Goal: Task Accomplishment & Management: Use online tool/utility

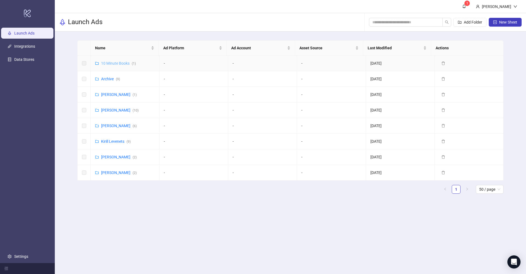
click at [114, 64] on link "10 Minute Books ( 1 )" at bounding box center [118, 63] width 35 height 4
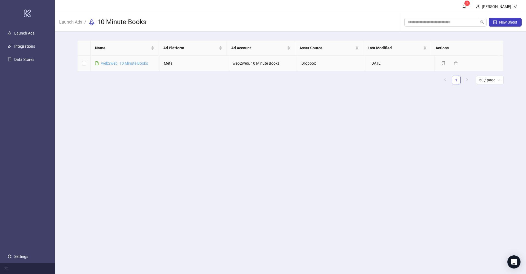
click at [125, 65] on link "web2web. 10 Minute Books" at bounding box center [124, 63] width 47 height 4
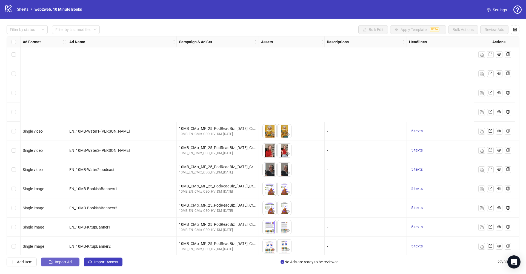
scroll to position [312, 0]
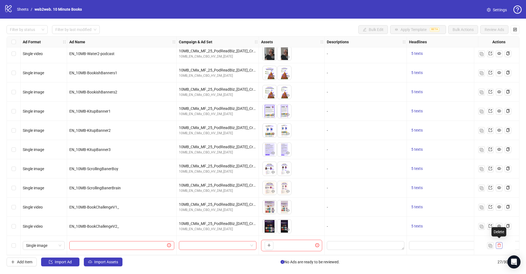
click at [499, 243] on icon "delete" at bounding box center [498, 245] width 3 height 4
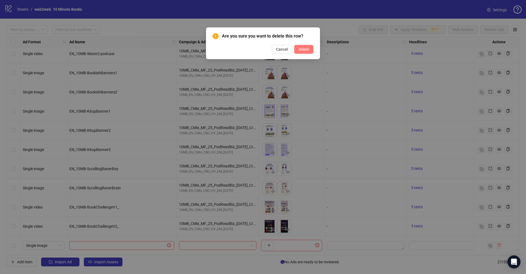
click at [304, 50] on span "Delete" at bounding box center [303, 49] width 10 height 4
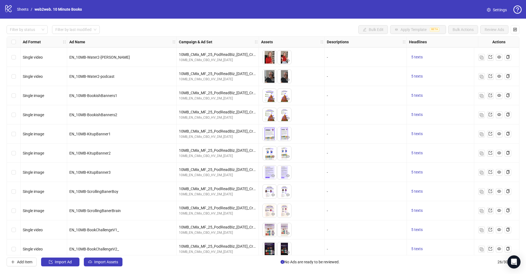
scroll to position [0, 0]
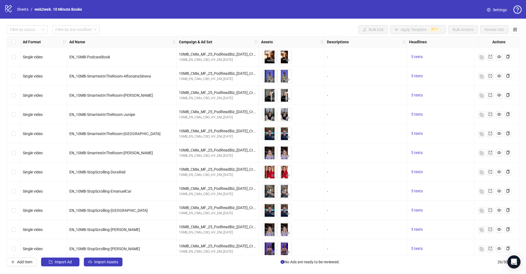
click at [14, 45] on div "Select all rows" at bounding box center [14, 41] width 14 height 11
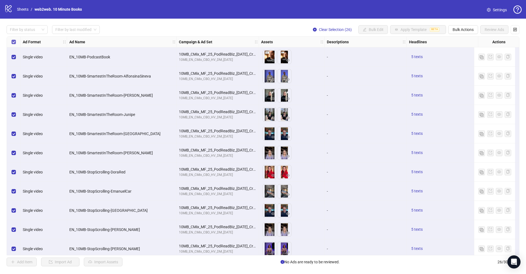
click at [14, 43] on span "Select all rows" at bounding box center [13, 42] width 4 height 4
click at [473, 32] on button "Bulk Actions" at bounding box center [463, 29] width 30 height 9
click at [145, 21] on div "Filter by status Filter by last modified Clear Selection (26) Bulk Edit Apply T…" at bounding box center [263, 146] width 526 height 254
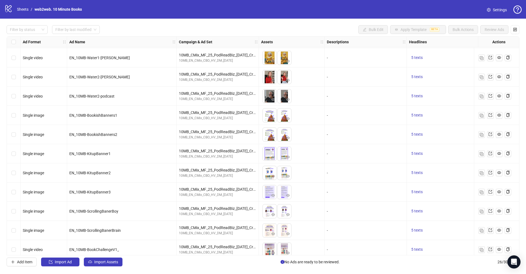
scroll to position [272, 0]
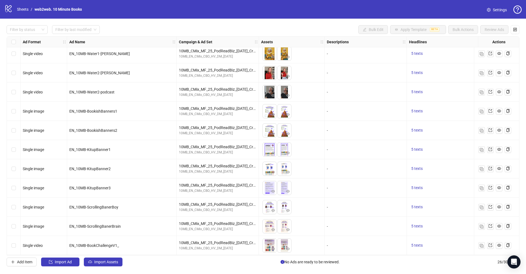
click at [494, 12] on span "Settings" at bounding box center [500, 10] width 14 height 6
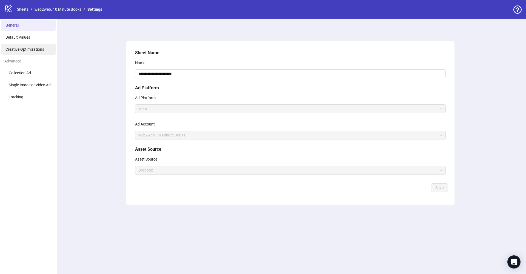
click at [36, 51] on li "Creative Optimizations" at bounding box center [28, 49] width 55 height 11
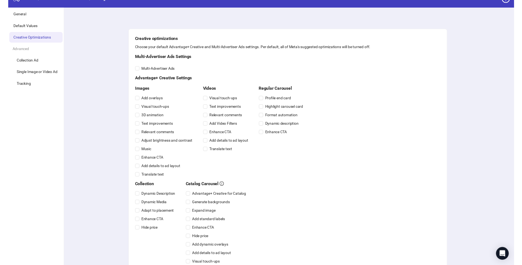
scroll to position [13, 0]
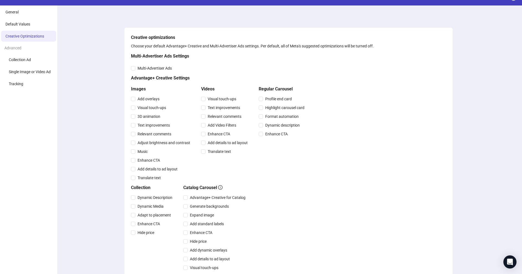
click at [377, 161] on div "Creative optimizations Choose your default Advantage+ Creative and Multi-Advert…" at bounding box center [288, 171] width 315 height 275
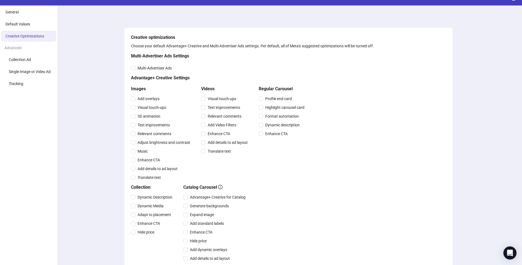
click at [343, 141] on div "Creative optimizations Choose your default Advantage+ Creative and Multi-Advert…" at bounding box center [288, 171] width 315 height 275
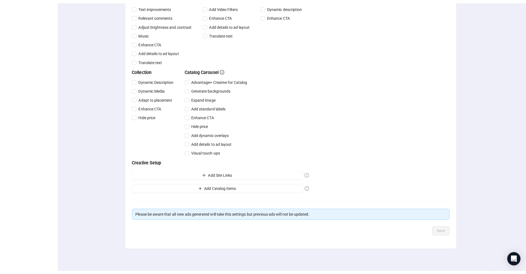
scroll to position [0, 0]
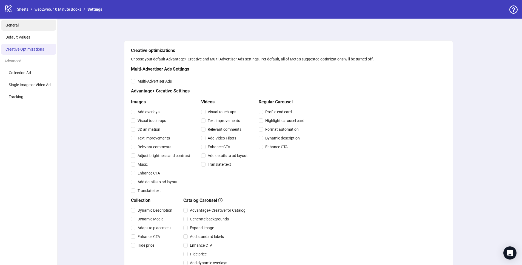
click at [21, 28] on li "General" at bounding box center [28, 25] width 55 height 11
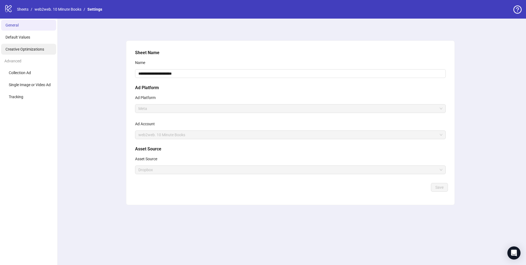
click at [21, 50] on span "Creative Optimizations" at bounding box center [24, 49] width 39 height 4
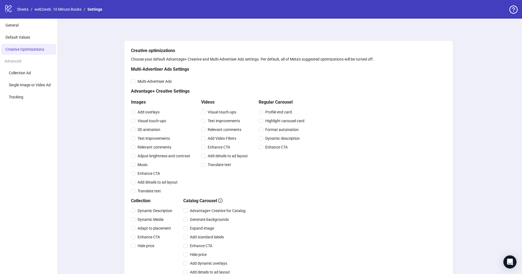
click at [74, 13] on div "logo/logo-mobile Sheets / web2web. 10 Minute Books / Settings" at bounding box center [54, 9] width 100 height 10
click at [74, 11] on link "web2web. 10 Minute Books" at bounding box center [57, 9] width 49 height 6
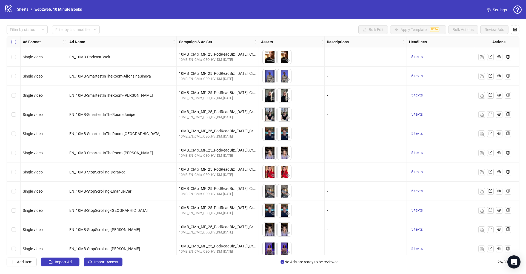
click at [13, 43] on span "Select all rows" at bounding box center [13, 42] width 4 height 4
click at [14, 43] on span "Select all rows" at bounding box center [13, 42] width 4 height 4
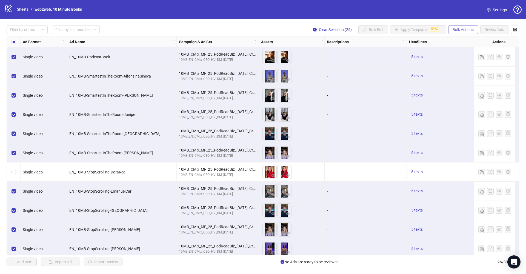
click at [457, 29] on span "Bulk Actions" at bounding box center [462, 29] width 21 height 4
click at [483, 57] on span "Duplicate with assets" at bounding box center [471, 58] width 38 height 6
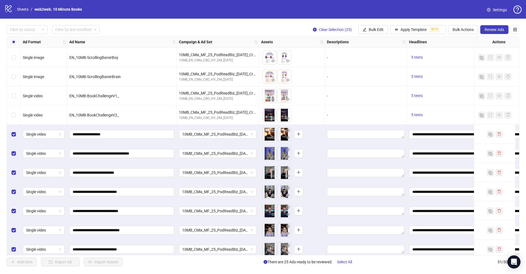
scroll to position [389, 0]
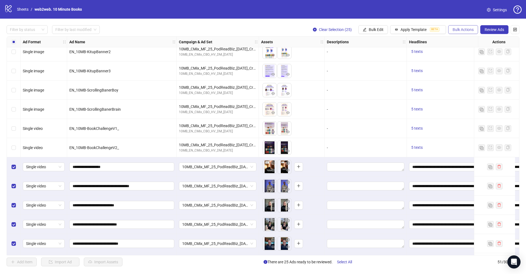
click at [470, 30] on span "Bulk Actions" at bounding box center [462, 29] width 21 height 4
click at [375, 29] on span "Bulk Edit" at bounding box center [376, 29] width 15 height 4
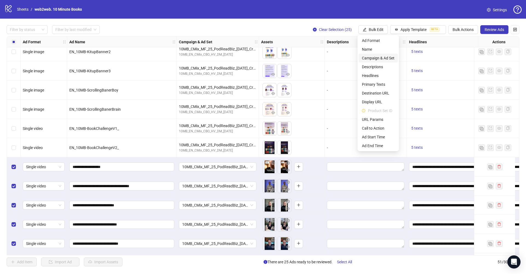
click at [384, 56] on span "Campaign & Ad Set" at bounding box center [378, 58] width 33 height 6
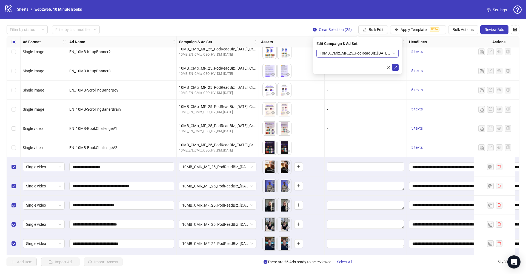
click at [393, 53] on span "10MB_CMix_MF_25_PodReadBiz_[DATE]_CreoPack1" at bounding box center [358, 53] width 76 height 8
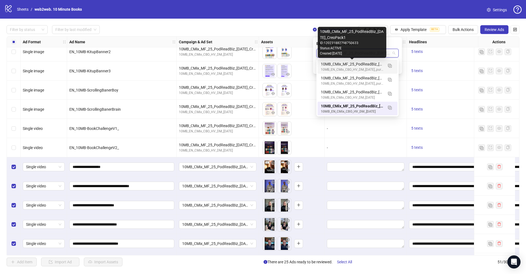
click at [358, 64] on div "10MB_CMix_MF_25_PodReadBiz_04.09.25_CreoPack1" at bounding box center [352, 64] width 62 height 6
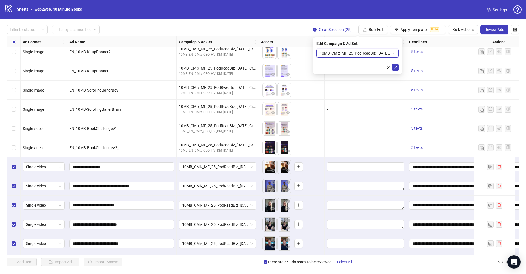
click at [381, 55] on span "10MB_CMix_MF_25_PodReadBiz_04.09.25_CreoPack1" at bounding box center [358, 53] width 76 height 8
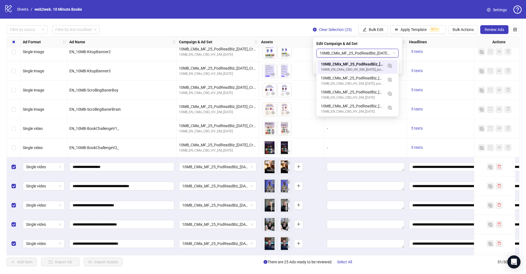
click at [389, 42] on div "Edit Campaign & Ad Set" at bounding box center [357, 44] width 82 height 6
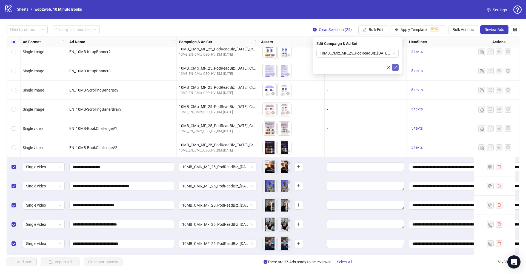
click at [394, 69] on icon "check" at bounding box center [395, 67] width 4 height 4
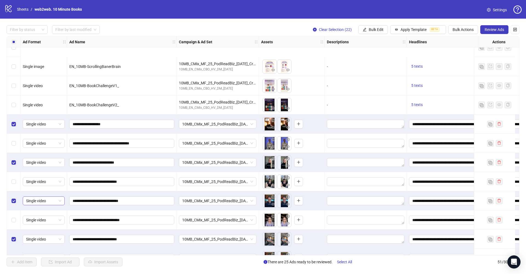
scroll to position [502, 0]
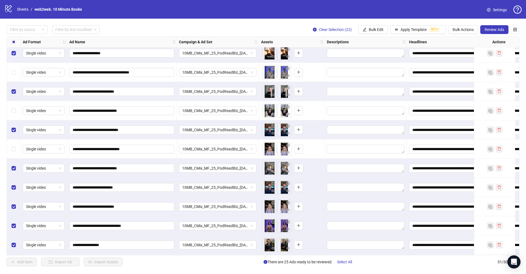
click at [16, 187] on div "Select row 34" at bounding box center [14, 187] width 14 height 19
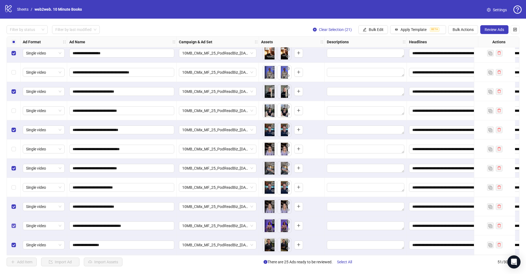
click at [15, 225] on span "Select row 36" at bounding box center [13, 225] width 4 height 4
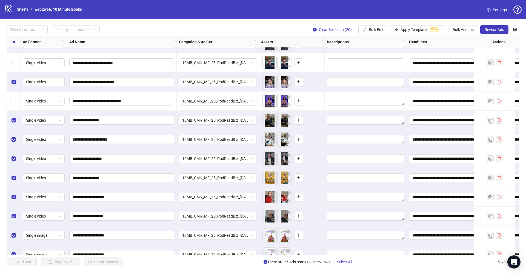
scroll to position [631, 0]
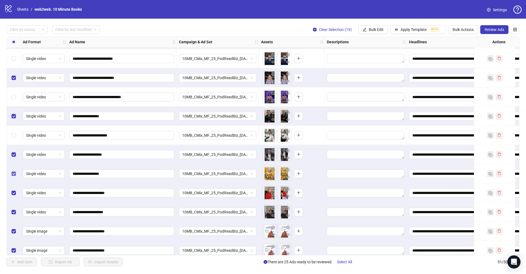
click at [15, 175] on span "Select row 40" at bounding box center [13, 173] width 4 height 4
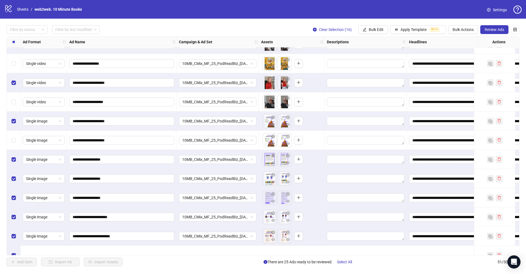
scroll to position [745, 0]
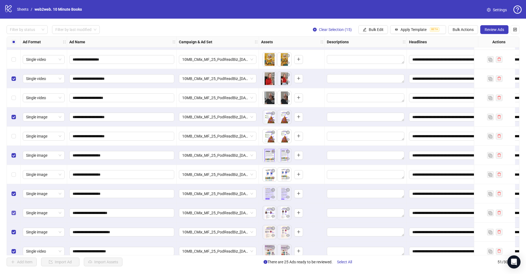
click at [15, 213] on span "Select row 48" at bounding box center [13, 213] width 4 height 4
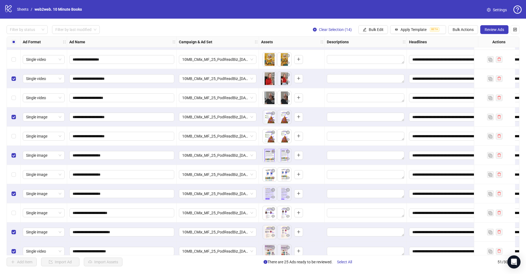
scroll to position [772, 0]
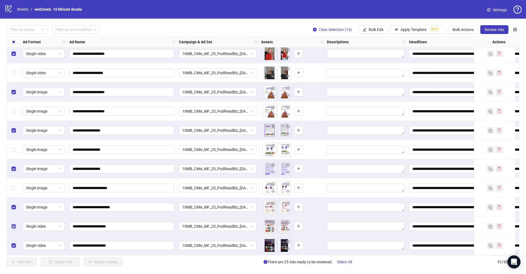
click at [14, 226] on span "Select row 50" at bounding box center [13, 226] width 4 height 4
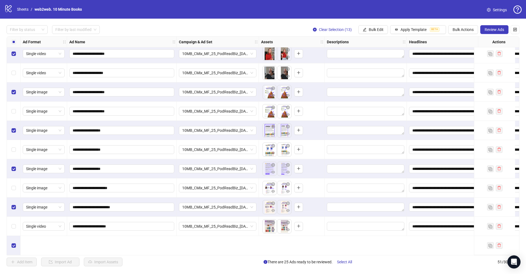
scroll to position [625, 0]
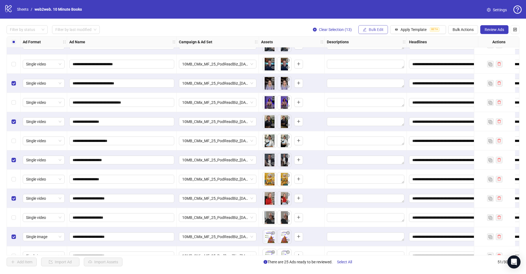
click at [366, 30] on button "Bulk Edit" at bounding box center [373, 29] width 30 height 9
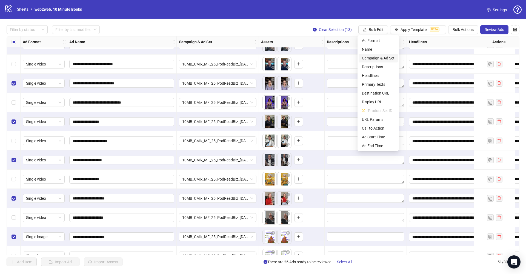
click at [380, 55] on span "Campaign & Ad Set" at bounding box center [378, 58] width 33 height 6
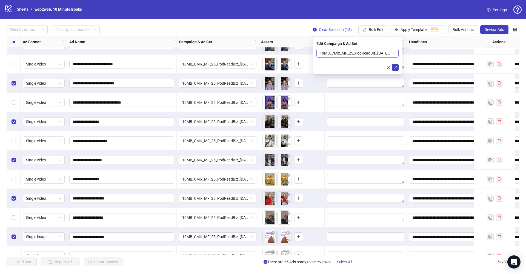
click at [393, 53] on span "10MB_CMix_MF_25_PodReadBiz_04.09.25_CreoPack1" at bounding box center [358, 53] width 76 height 8
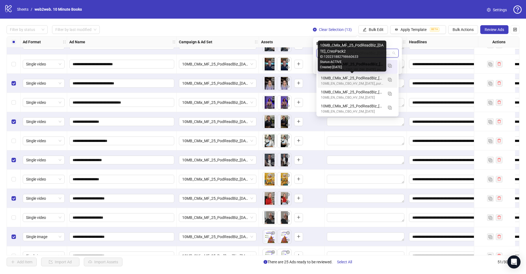
click at [358, 78] on div "10MB_CMix_MF_25_PodReadBiz_04.09.25_CreoPack2" at bounding box center [352, 78] width 62 height 6
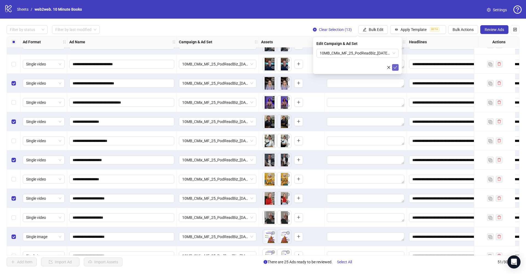
click at [395, 67] on icon "check" at bounding box center [395, 67] width 4 height 4
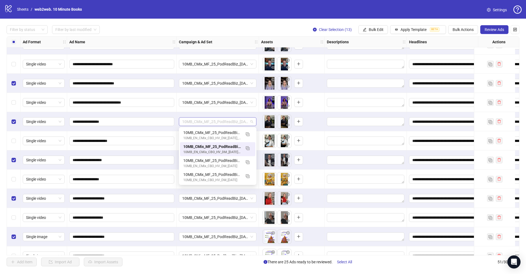
click at [251, 123] on span "10MB_CMix_MF_25_PodReadBiz_04.09.25_CreoPack2" at bounding box center [217, 121] width 71 height 8
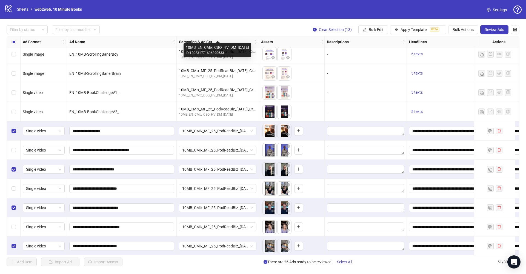
scroll to position [406, 0]
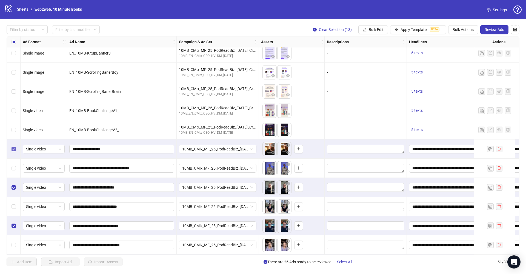
click at [15, 151] on label "Select row 27" at bounding box center [13, 149] width 4 height 6
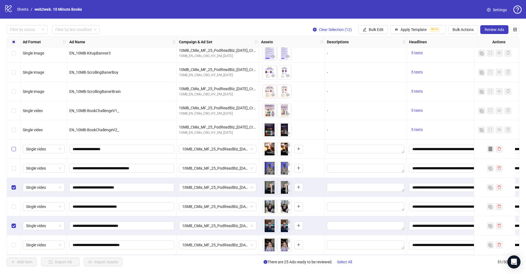
click at [15, 151] on label "Select row 27" at bounding box center [13, 149] width 4 height 6
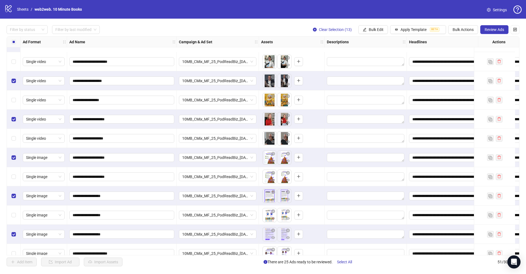
scroll to position [772, 0]
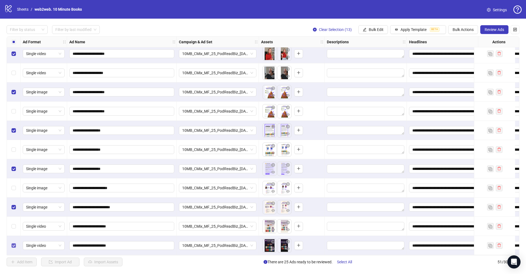
click at [15, 244] on span "Select row 51" at bounding box center [13, 245] width 4 height 4
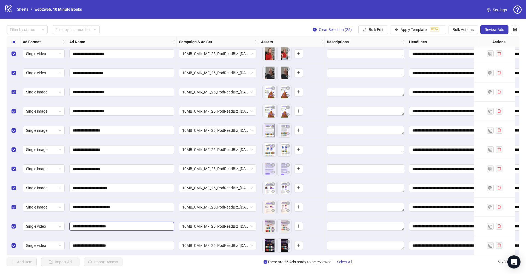
click at [130, 226] on input "**********" at bounding box center [121, 226] width 97 height 6
type input "**********"
click at [129, 241] on span "**********" at bounding box center [121, 245] width 105 height 9
type input "**********"
click at [493, 27] on button "Review Ads" at bounding box center [494, 29] width 28 height 9
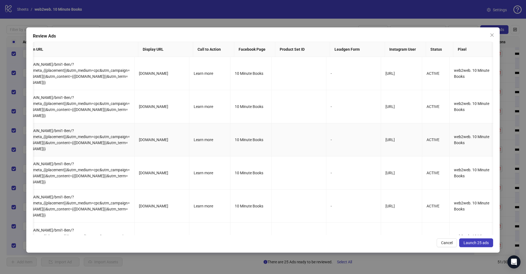
scroll to position [0, 0]
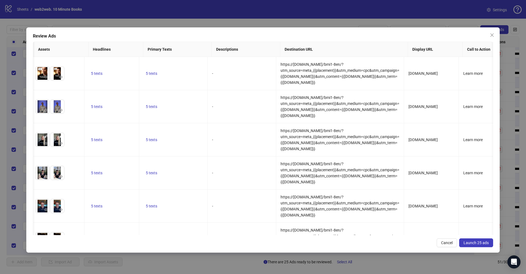
click at [473, 241] on span "Launch 25 ads" at bounding box center [475, 242] width 25 height 4
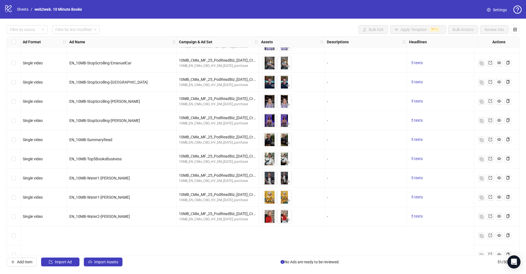
scroll to position [545, 0]
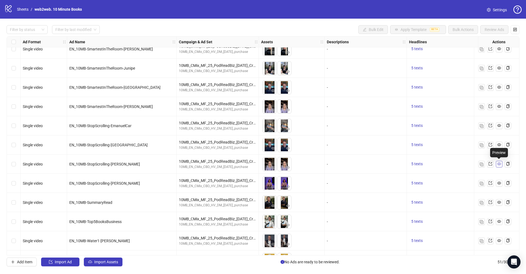
click at [502, 164] on link at bounding box center [499, 164] width 7 height 7
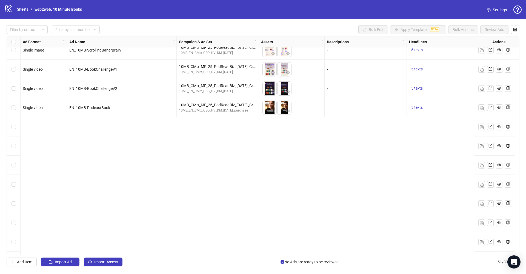
scroll to position [0, 0]
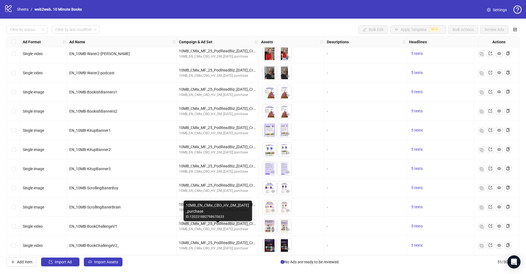
scroll to position [770, 0]
click at [19, 246] on div "Select row 51" at bounding box center [14, 245] width 14 height 19
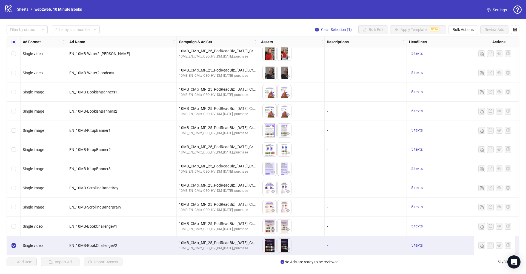
scroll to position [772, 0]
